Goal: Check status: Check status

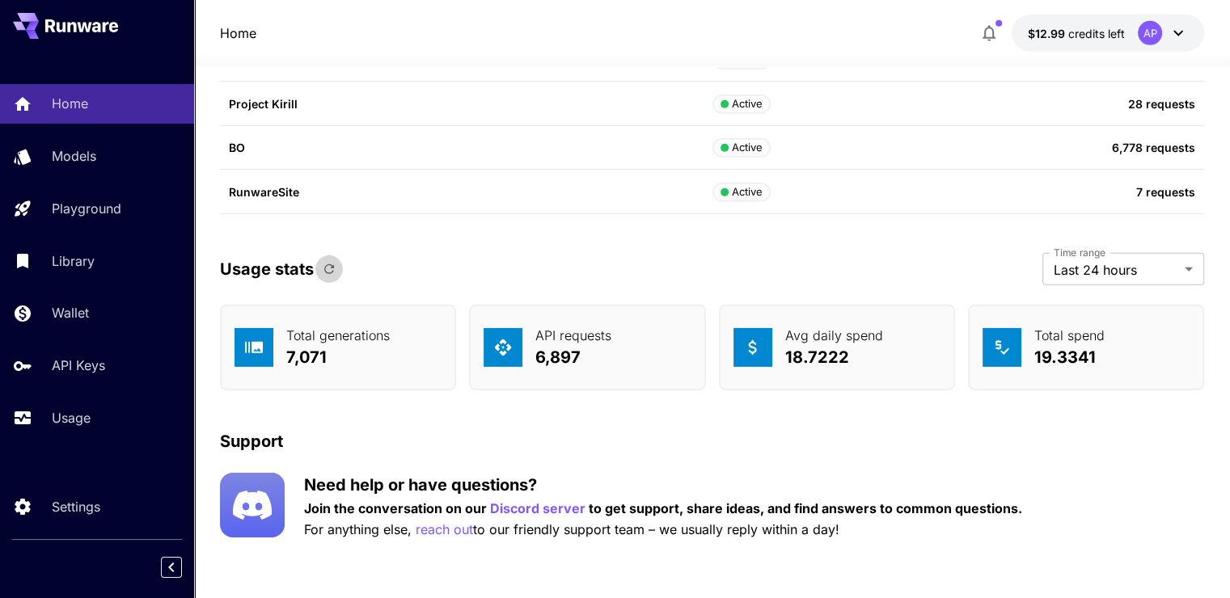
click at [335, 262] on icon "button" at bounding box center [329, 269] width 15 height 15
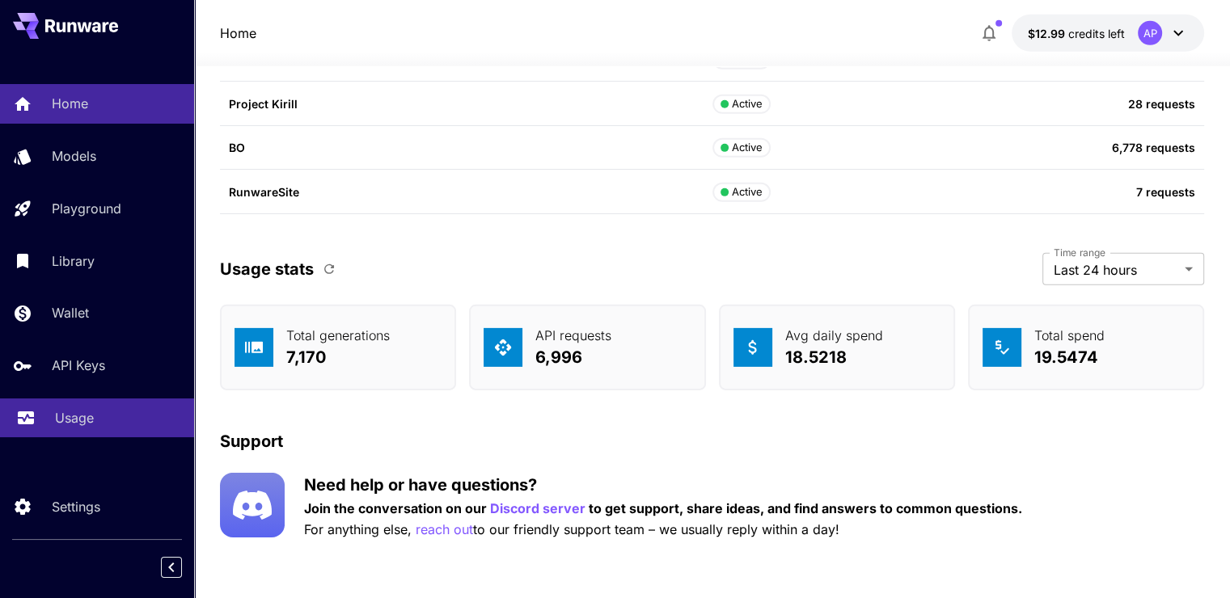
click at [137, 420] on div "Usage" at bounding box center [118, 417] width 126 height 19
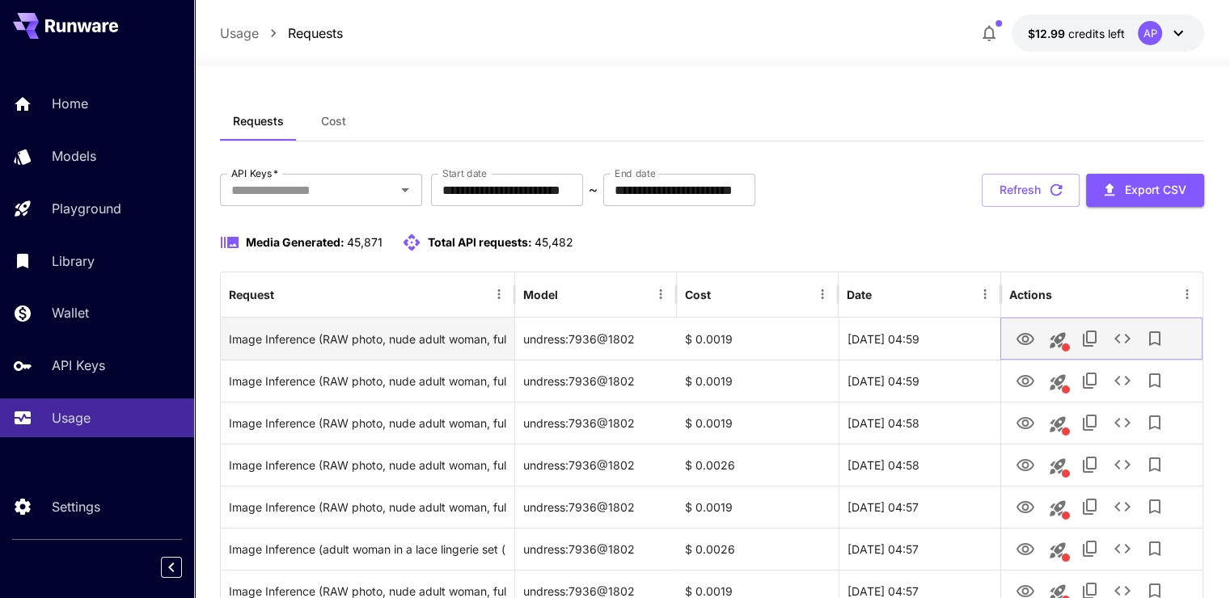
click at [1028, 340] on icon "View" at bounding box center [1024, 339] width 19 height 19
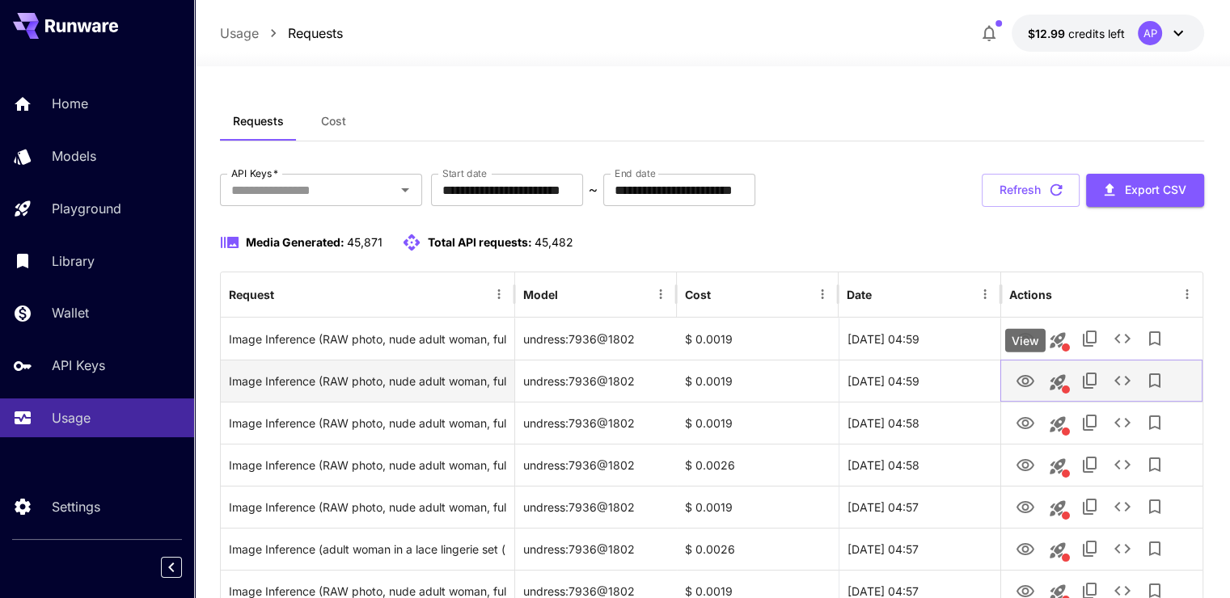
click at [1024, 372] on icon "View" at bounding box center [1024, 381] width 19 height 19
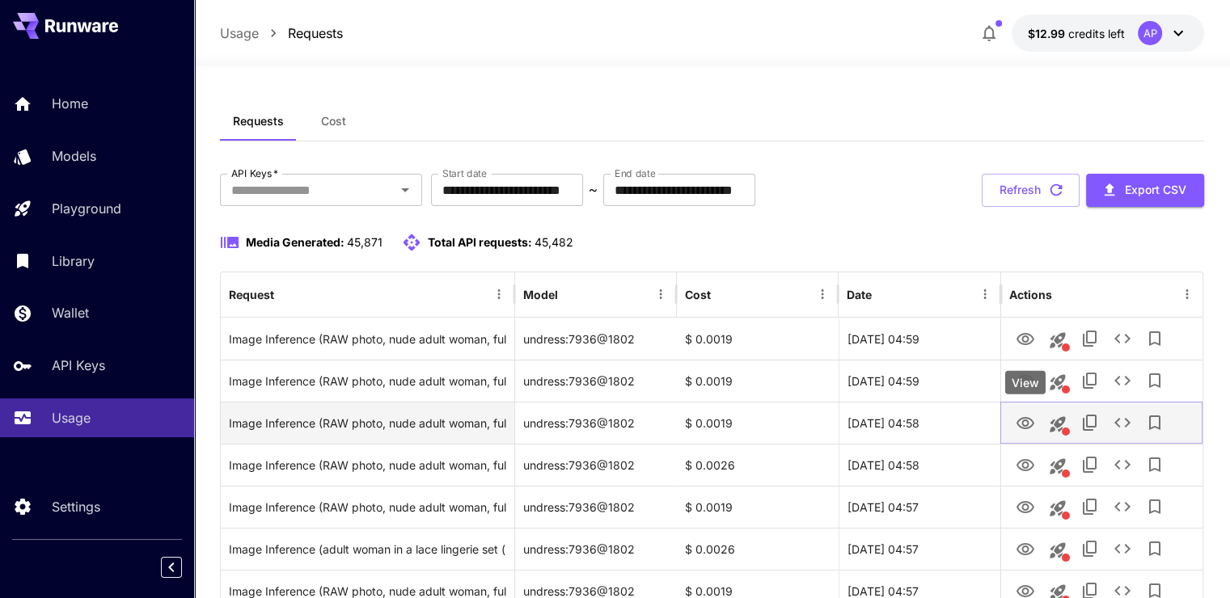
click at [1023, 420] on icon "View" at bounding box center [1025, 423] width 18 height 12
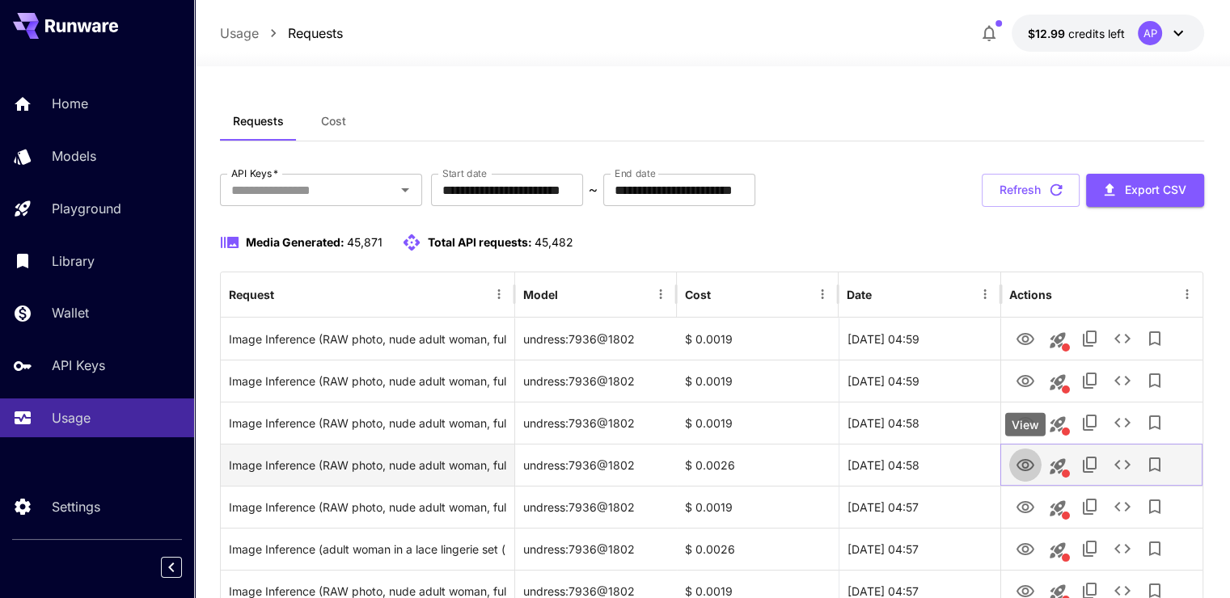
click at [1014, 462] on button "View" at bounding box center [1025, 464] width 32 height 33
click at [1028, 462] on icon "View" at bounding box center [1024, 465] width 19 height 19
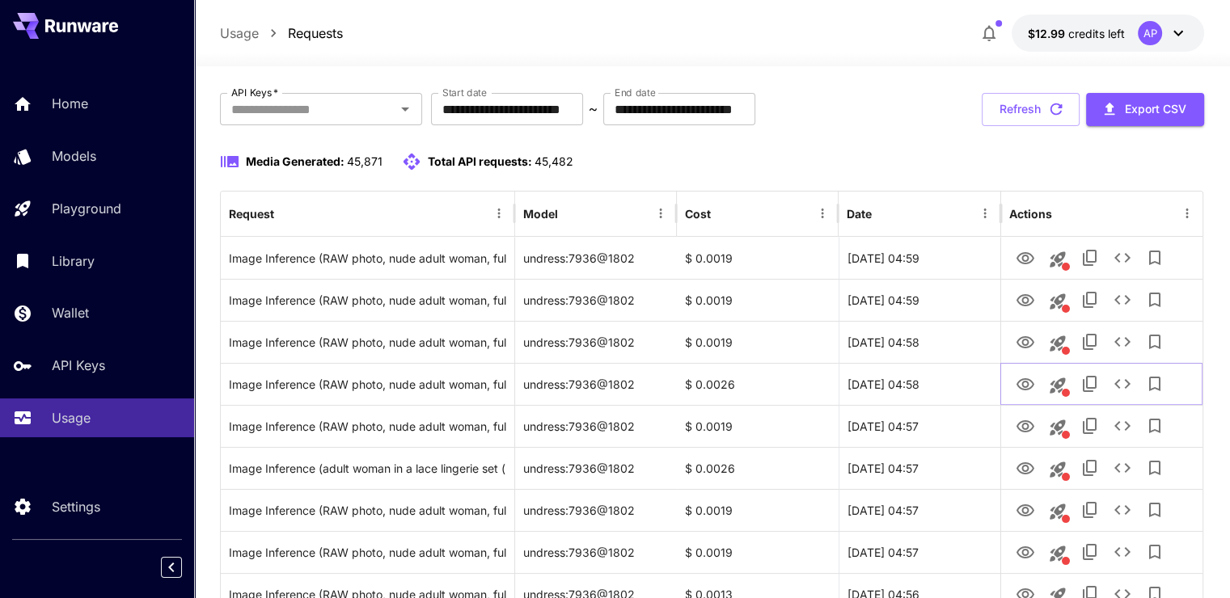
scroll to position [103, 0]
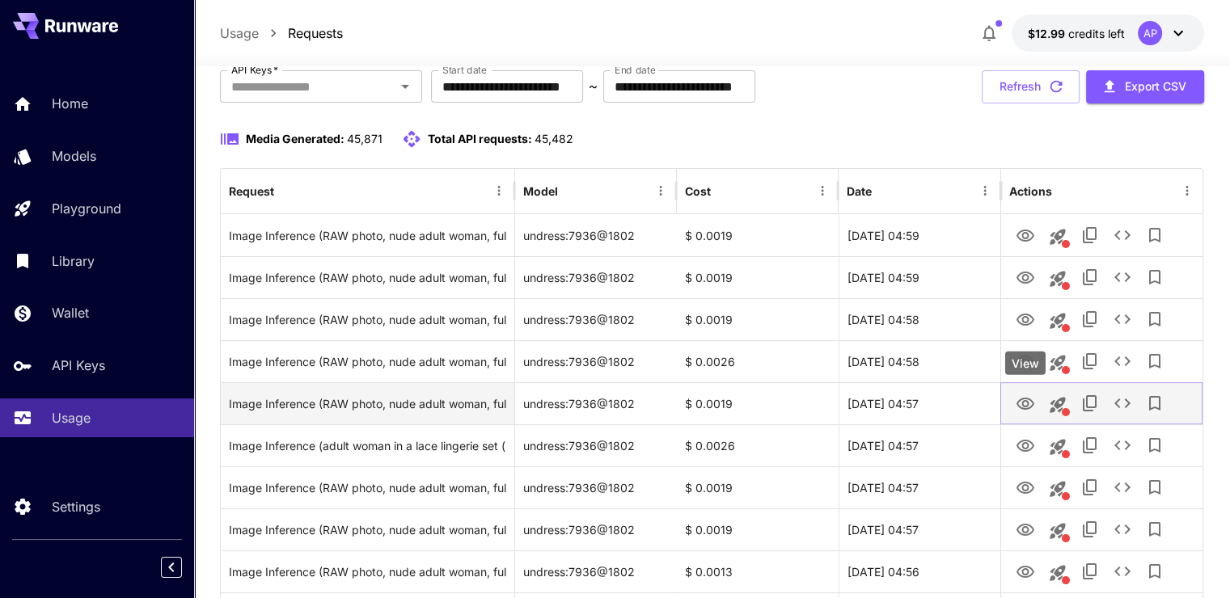
click at [1033, 401] on icon "View" at bounding box center [1024, 403] width 19 height 19
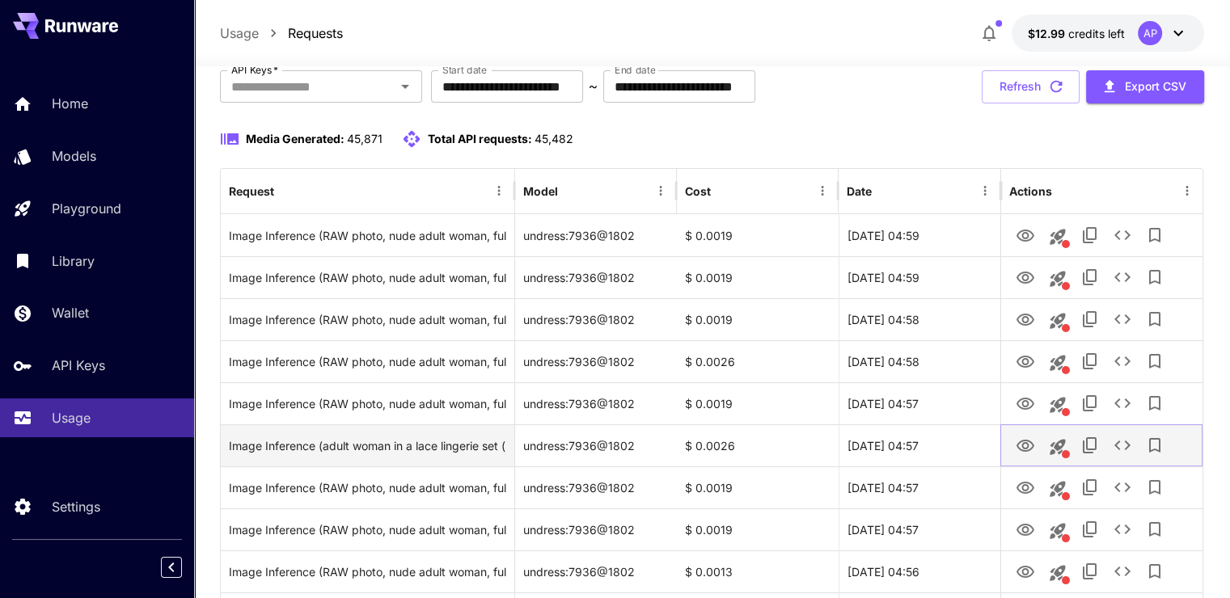
click at [1017, 441] on icon "View" at bounding box center [1024, 446] width 19 height 19
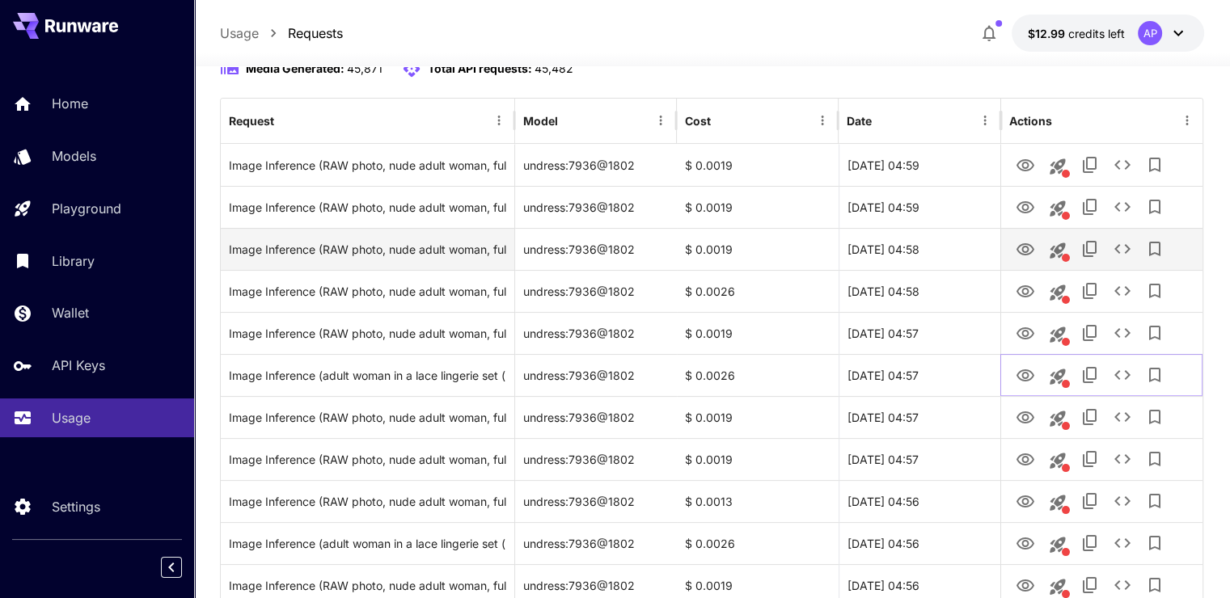
scroll to position [175, 0]
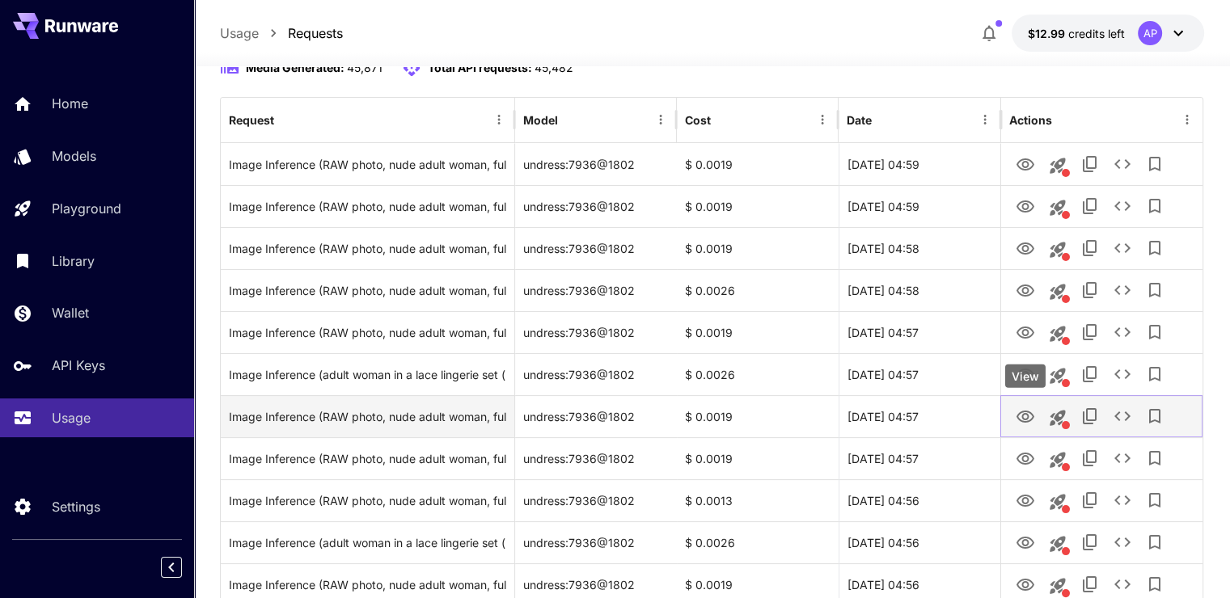
click at [1014, 417] on button "View" at bounding box center [1025, 415] width 32 height 33
click at [1027, 408] on icon "View" at bounding box center [1024, 416] width 19 height 19
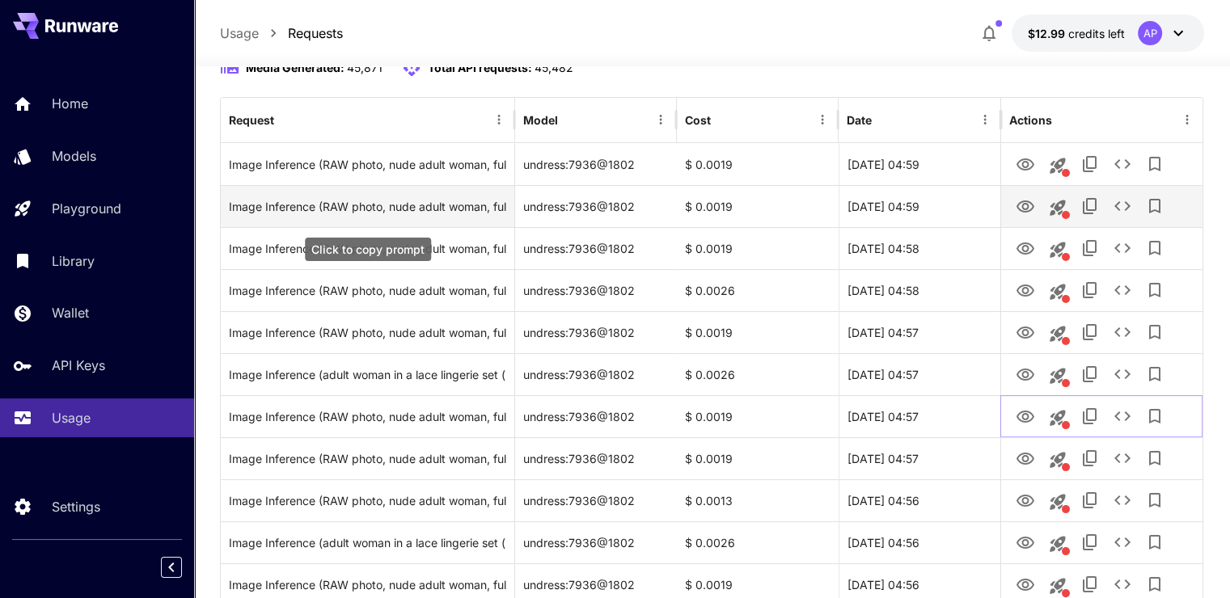
scroll to position [0, 0]
